Goal: Ask a question

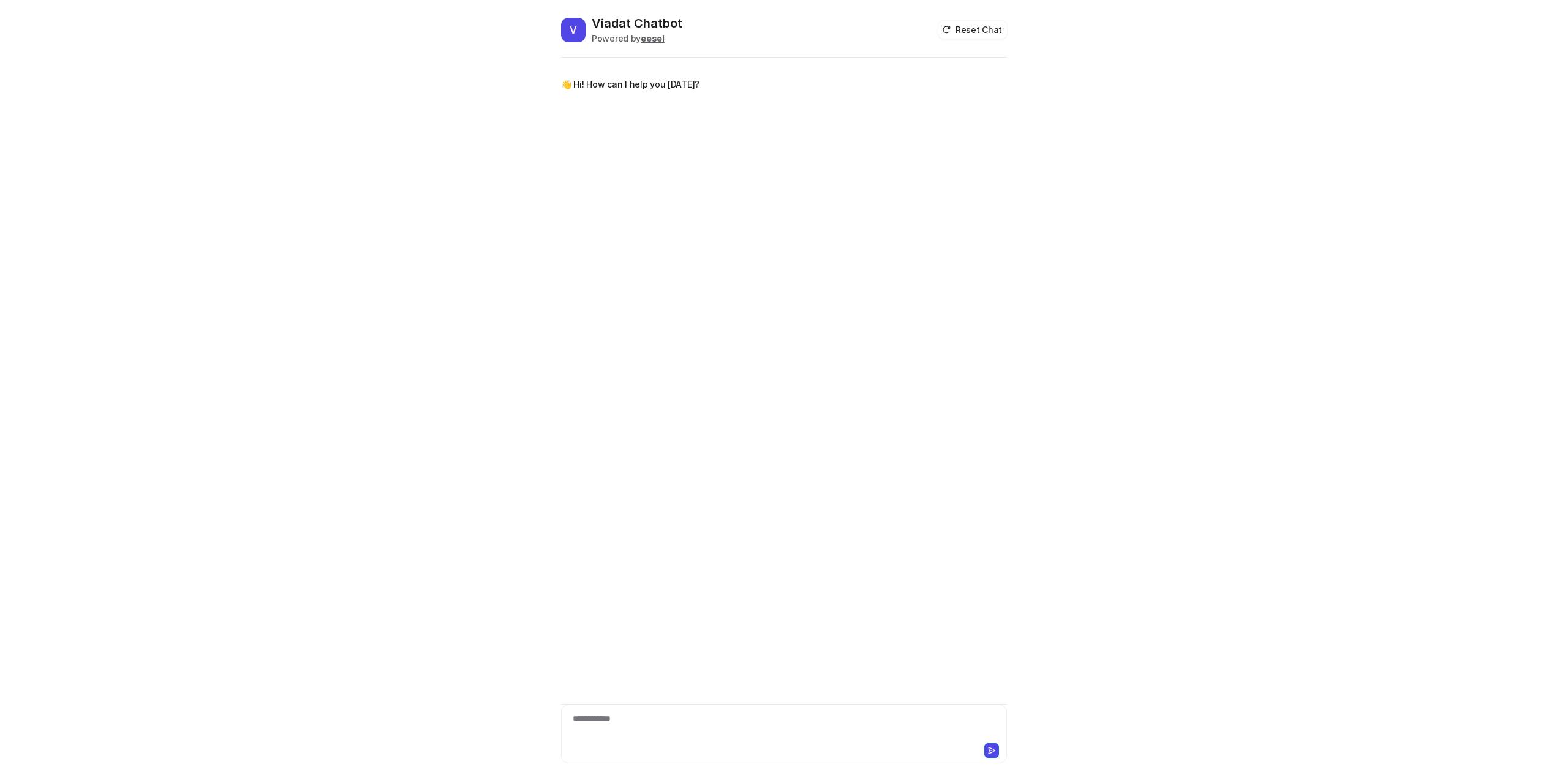
click at [626, 725] on div "**********" at bounding box center [784, 727] width 440 height 28
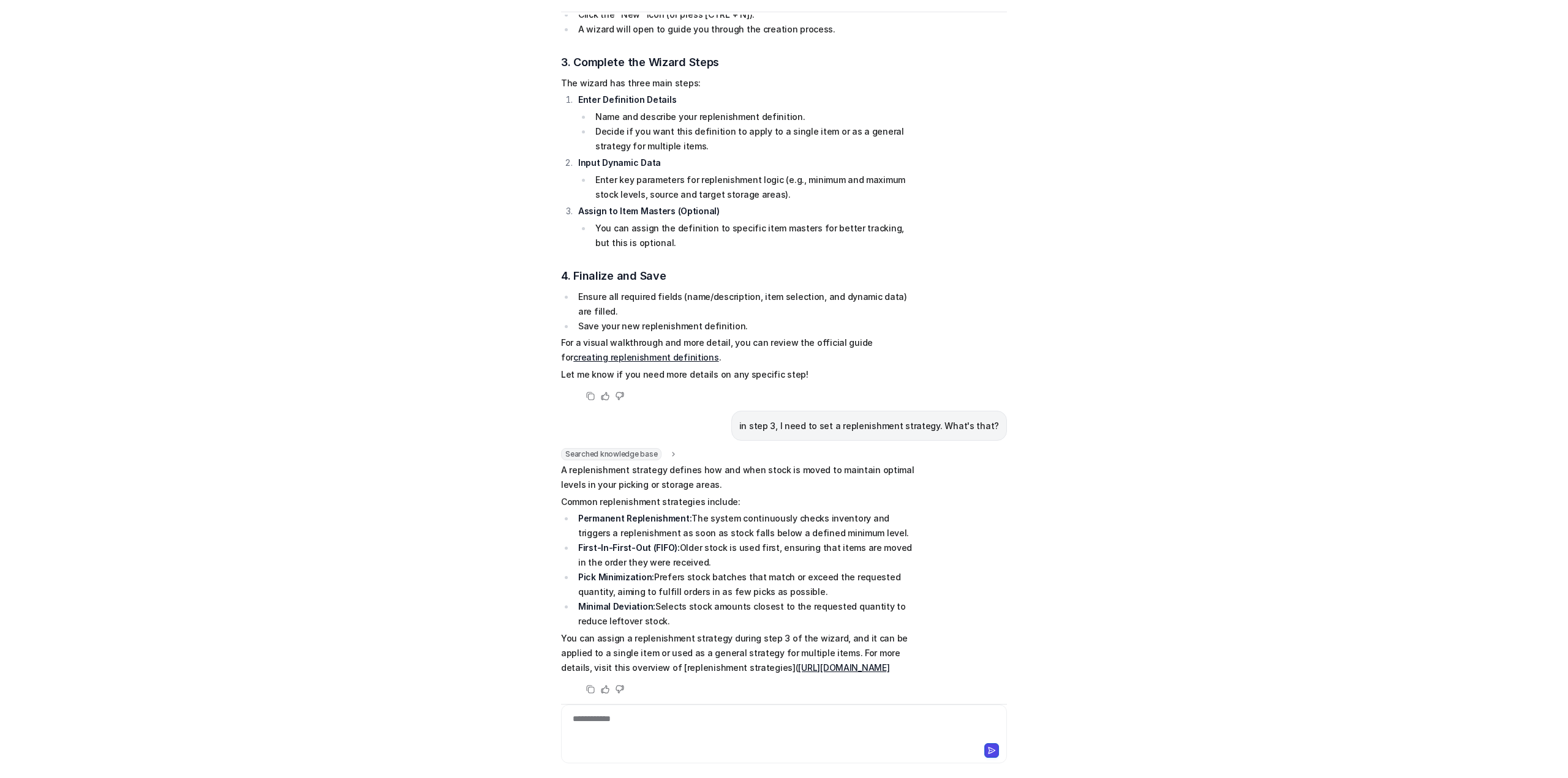
scroll to position [751, 0]
click at [649, 719] on div at bounding box center [784, 727] width 440 height 28
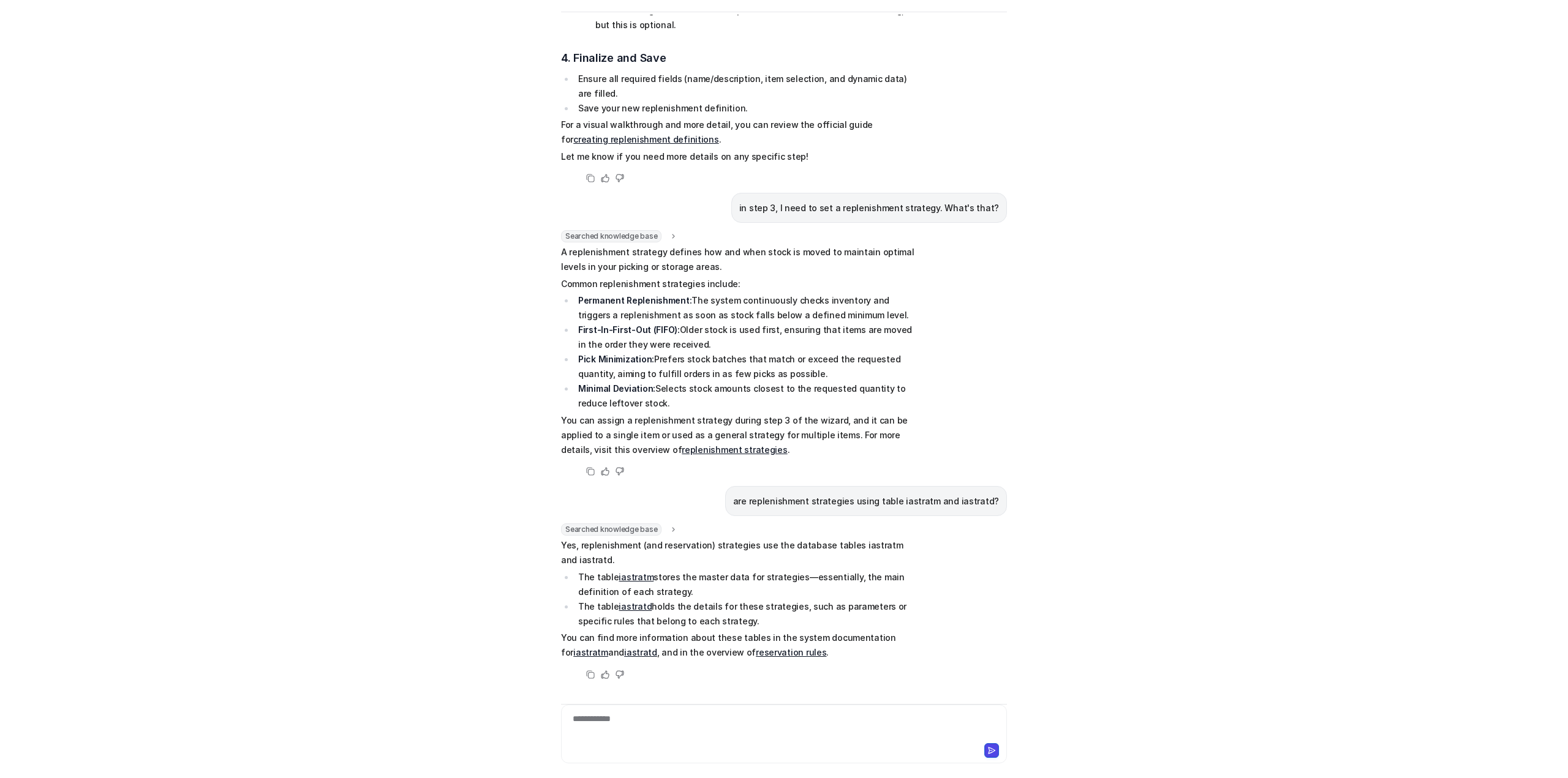
scroll to position [954, 0]
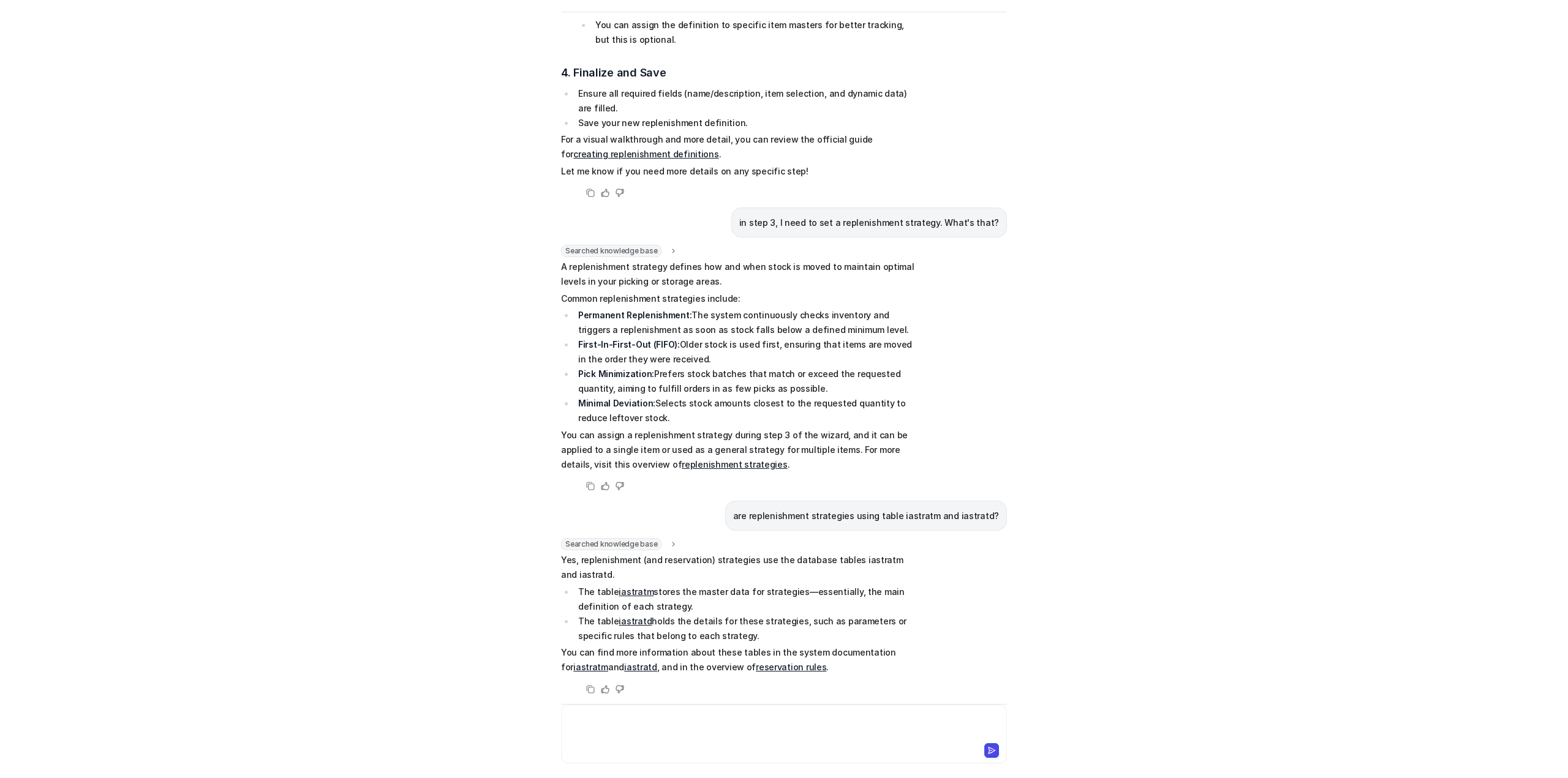
click at [601, 713] on div at bounding box center [784, 727] width 440 height 28
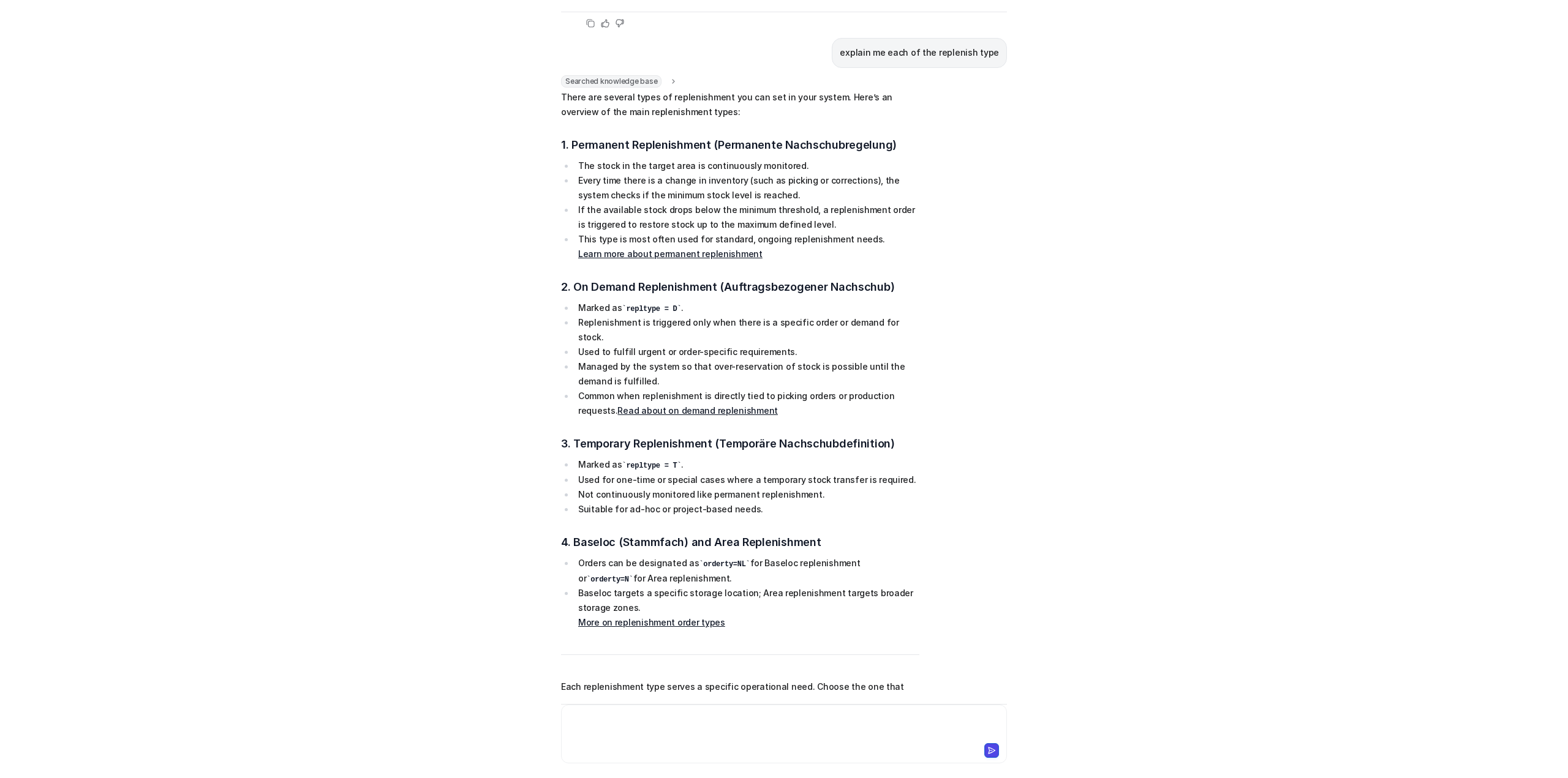
scroll to position [1591, 0]
